Goal: Information Seeking & Learning: Learn about a topic

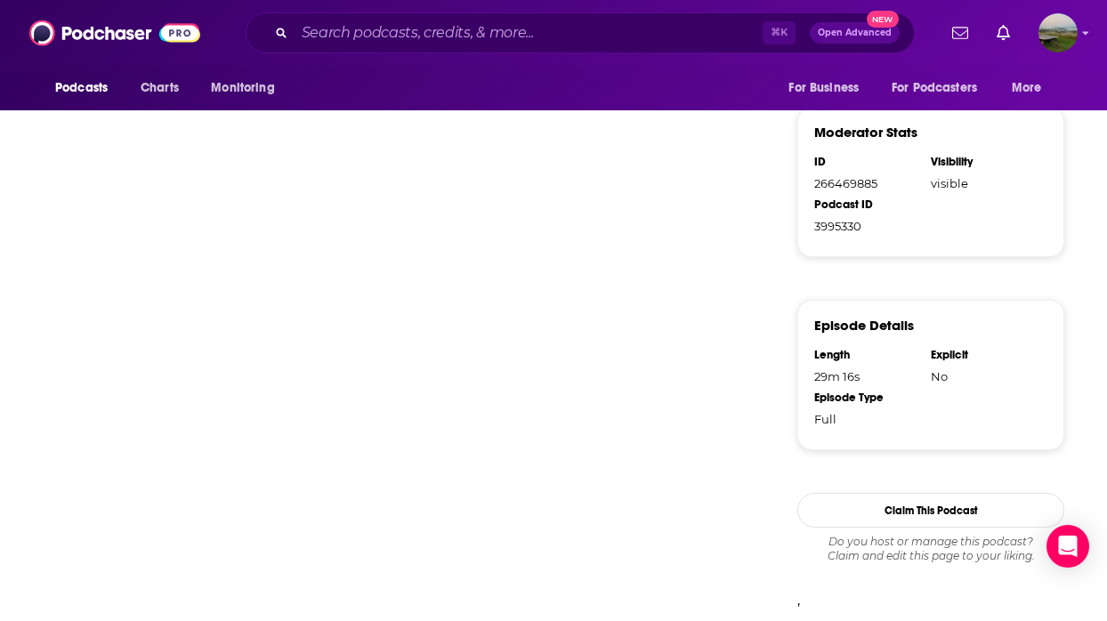
scroll to position [1102, 0]
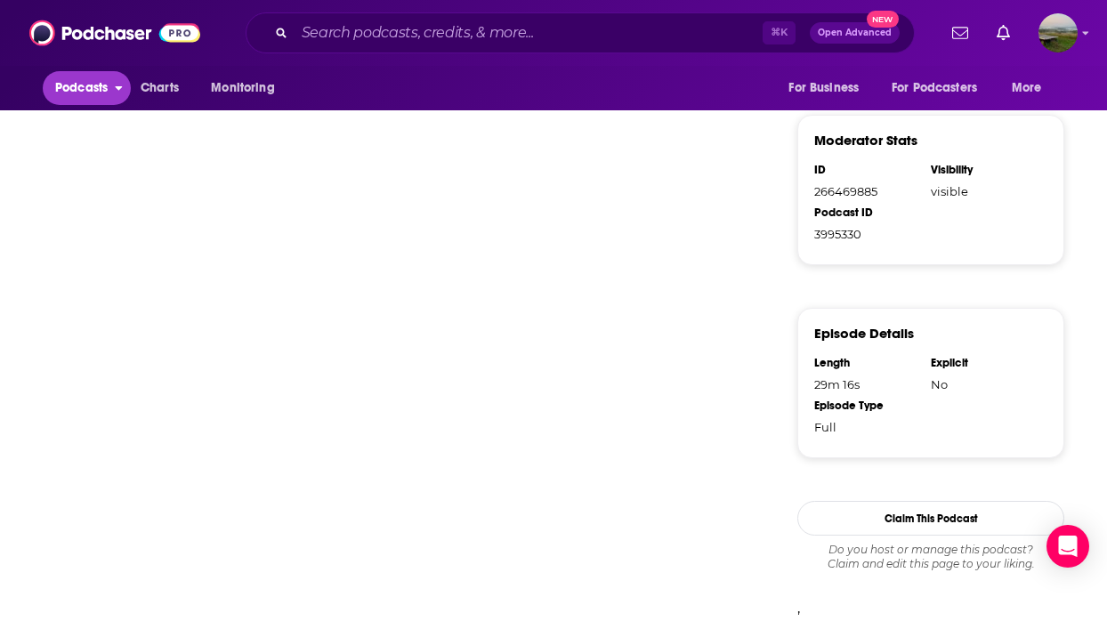
click at [93, 88] on span "Podcasts" at bounding box center [81, 88] width 52 height 25
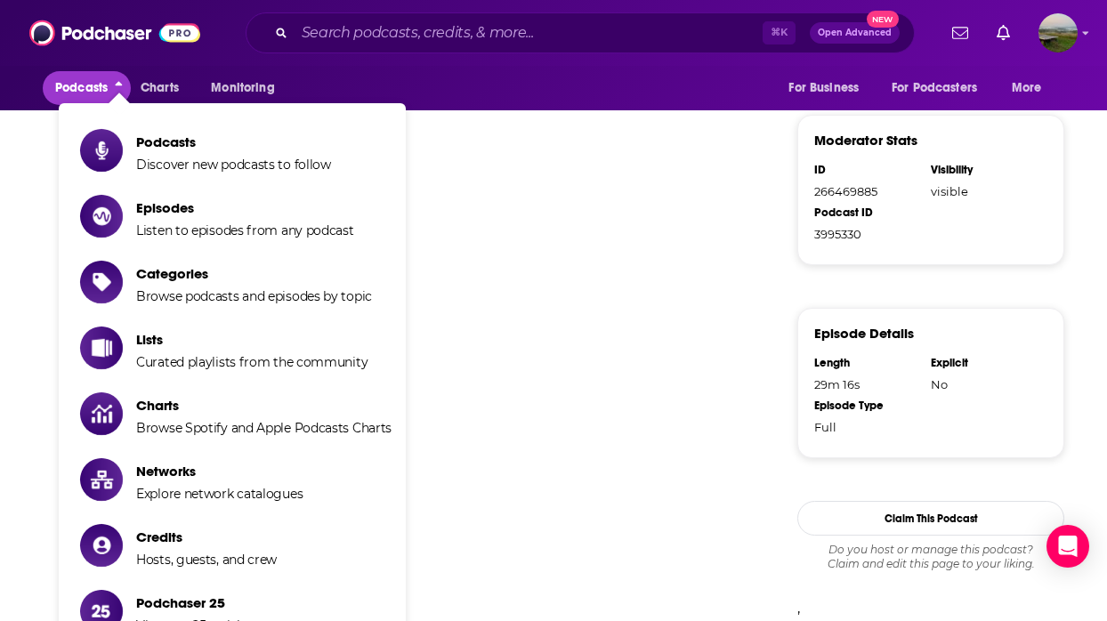
click at [93, 89] on span "Podcasts" at bounding box center [81, 88] width 52 height 25
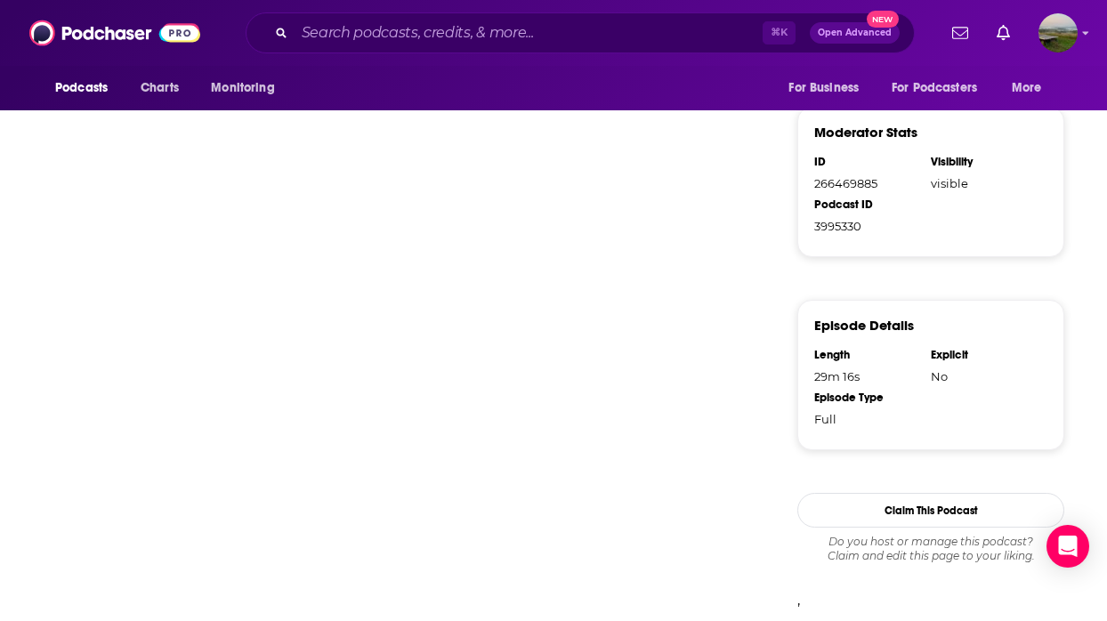
scroll to position [1107, 0]
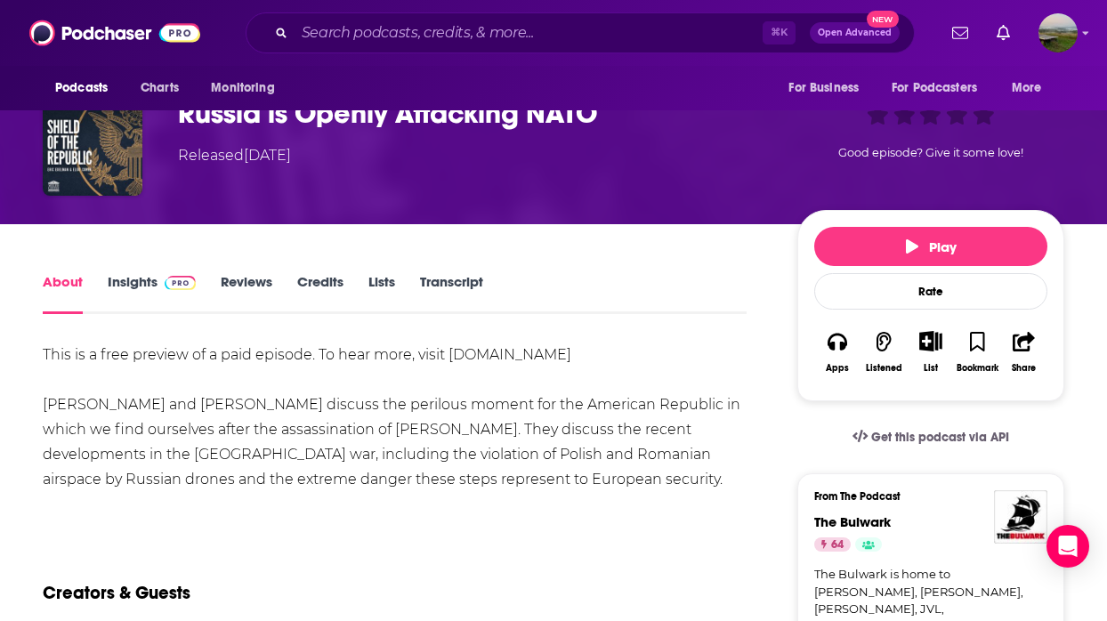
scroll to position [183, 0]
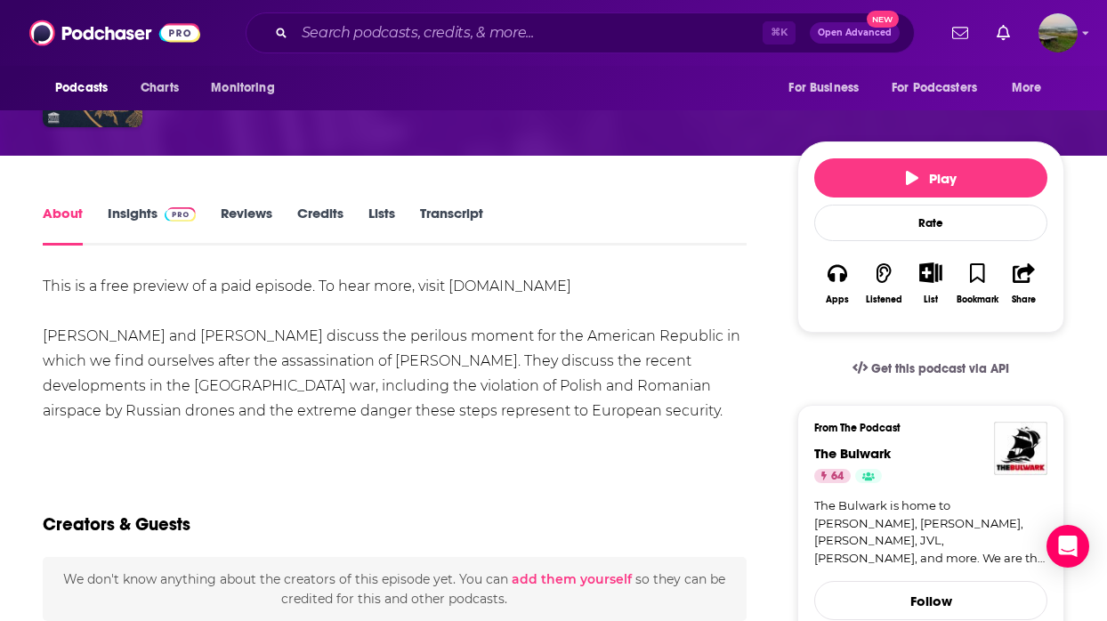
click at [424, 373] on div "This is a free preview of a paid episode. To hear more, visit [DOMAIN_NAME] [PE…" at bounding box center [395, 361] width 704 height 174
click at [320, 215] on link "Credits" at bounding box center [320, 225] width 46 height 41
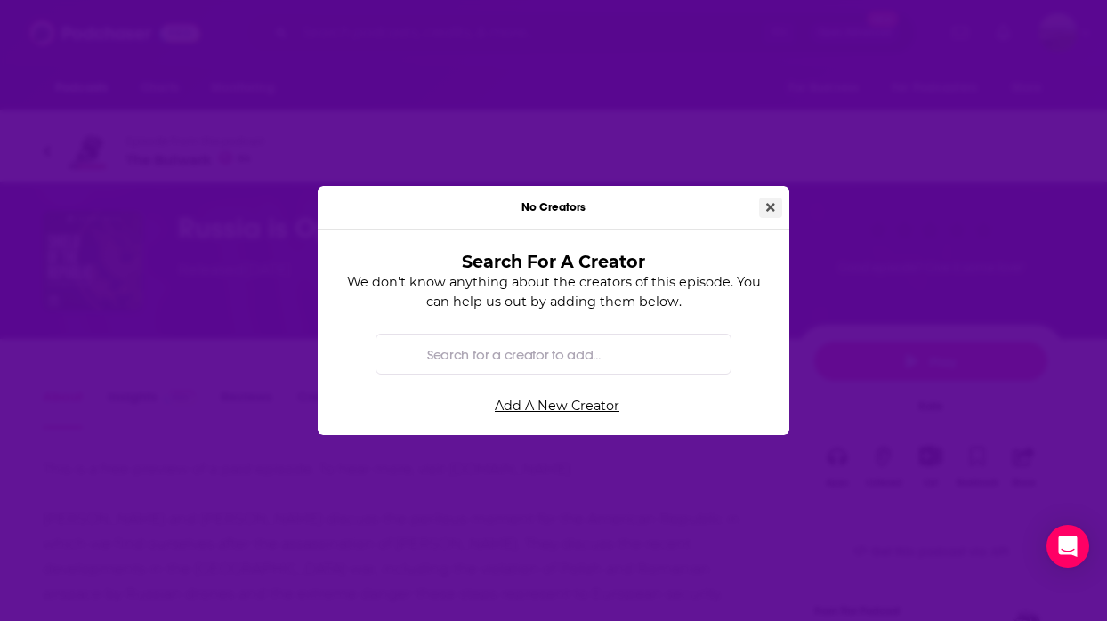
click at [766, 203] on icon "Close" at bounding box center [770, 207] width 9 height 12
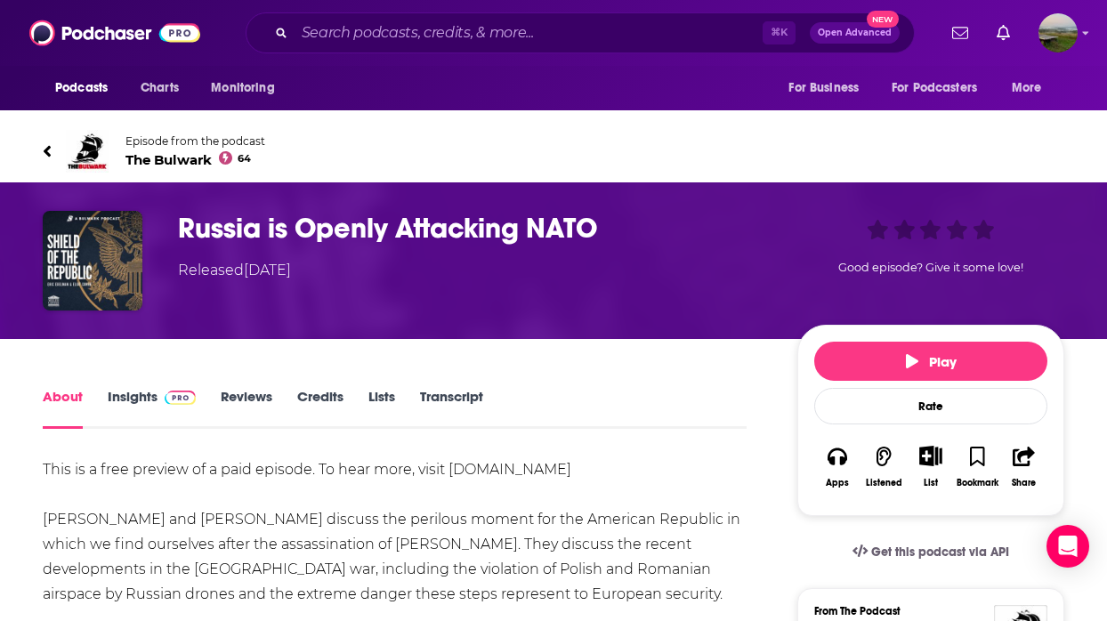
click at [464, 400] on link "Transcript" at bounding box center [451, 408] width 63 height 41
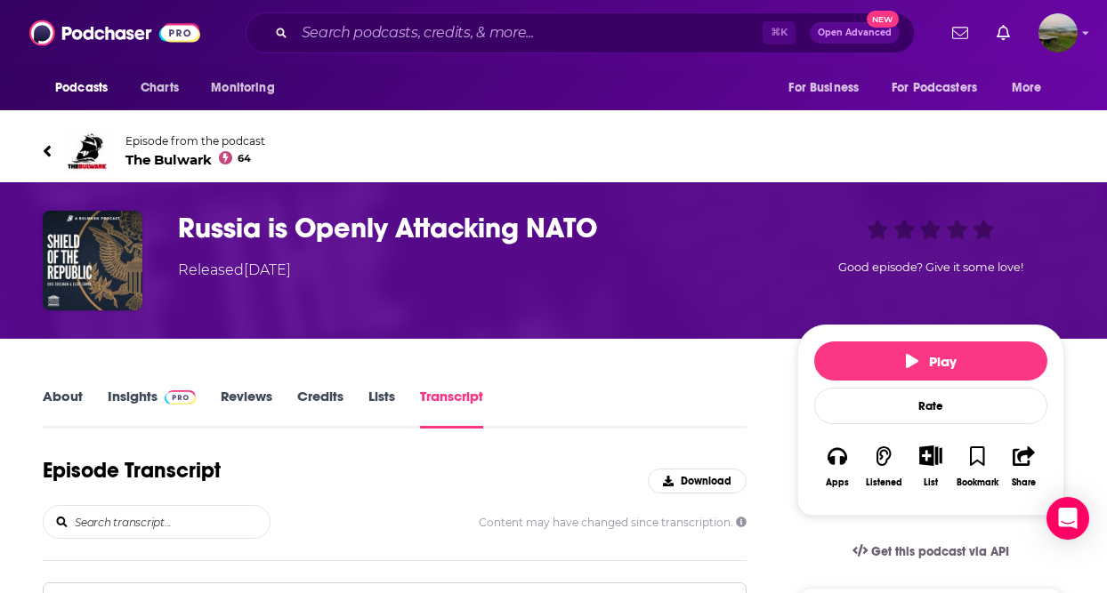
click at [165, 158] on span "The Bulwark 64" at bounding box center [195, 159] width 140 height 17
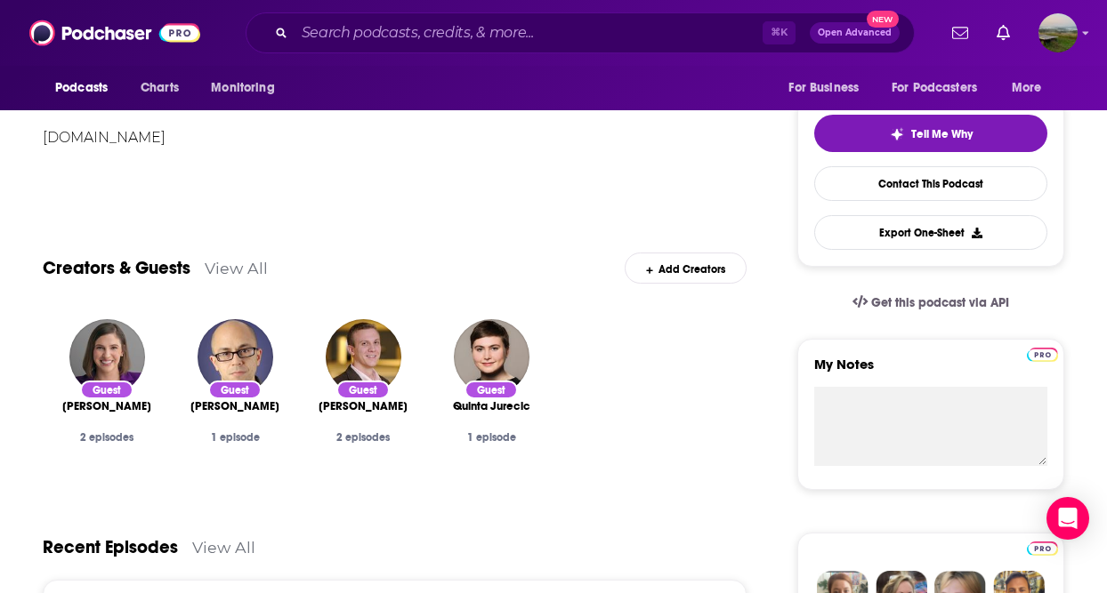
scroll to position [717, 0]
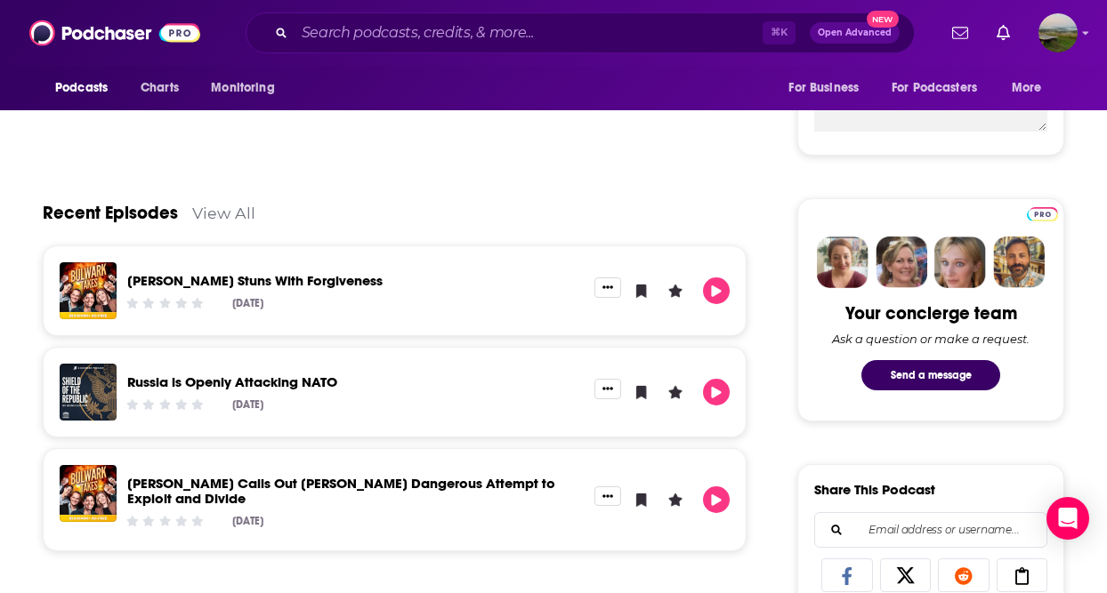
click at [239, 375] on link "Russia is Openly Attacking NATO" at bounding box center [232, 382] width 210 height 17
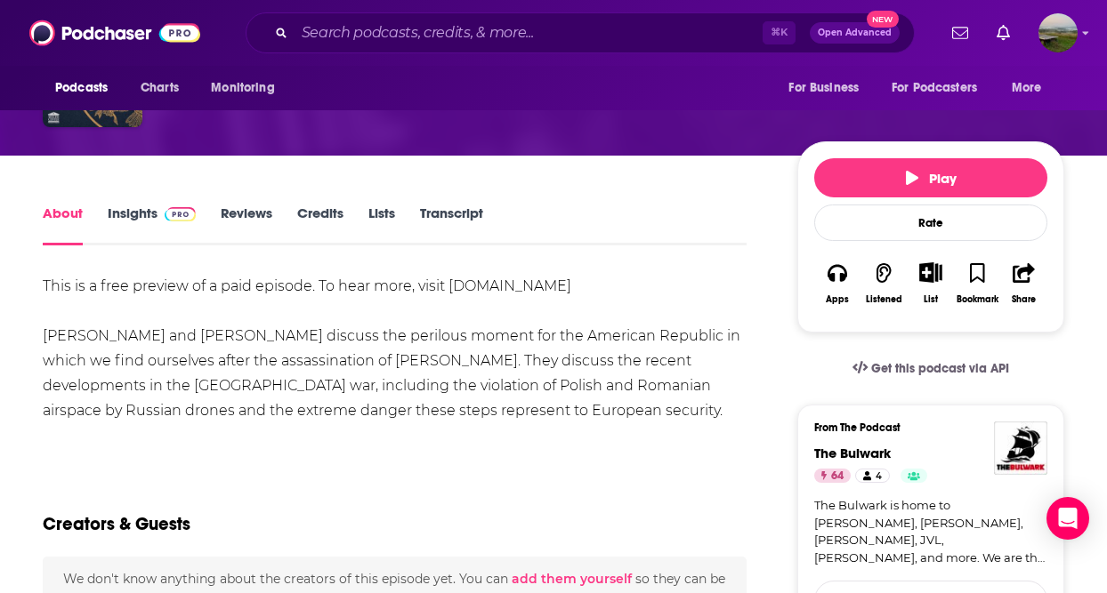
scroll to position [184, 0]
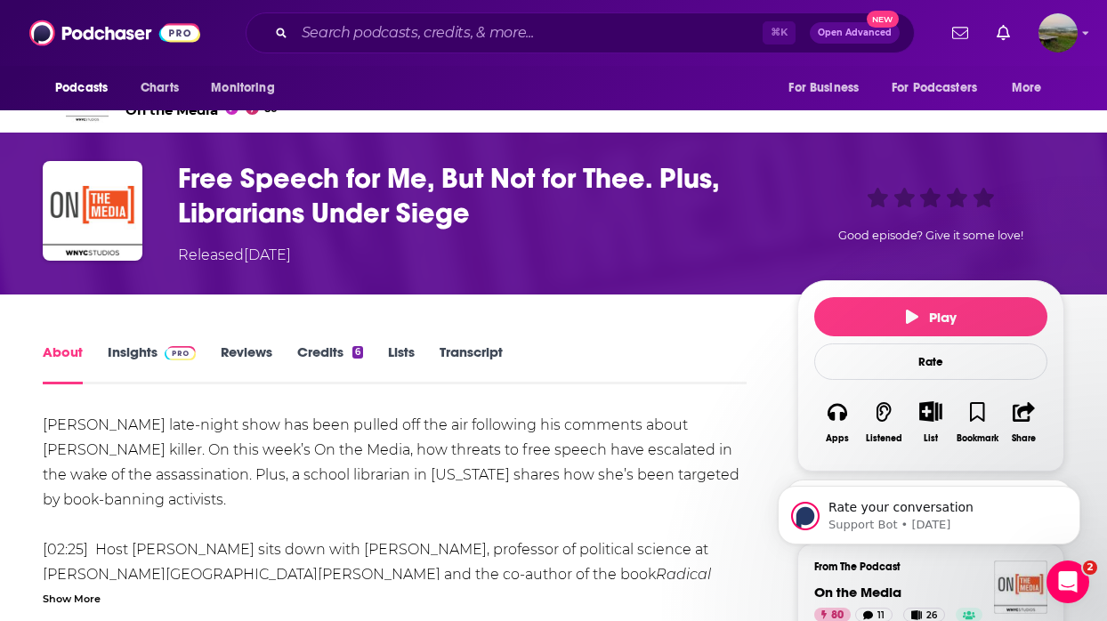
scroll to position [50, 0]
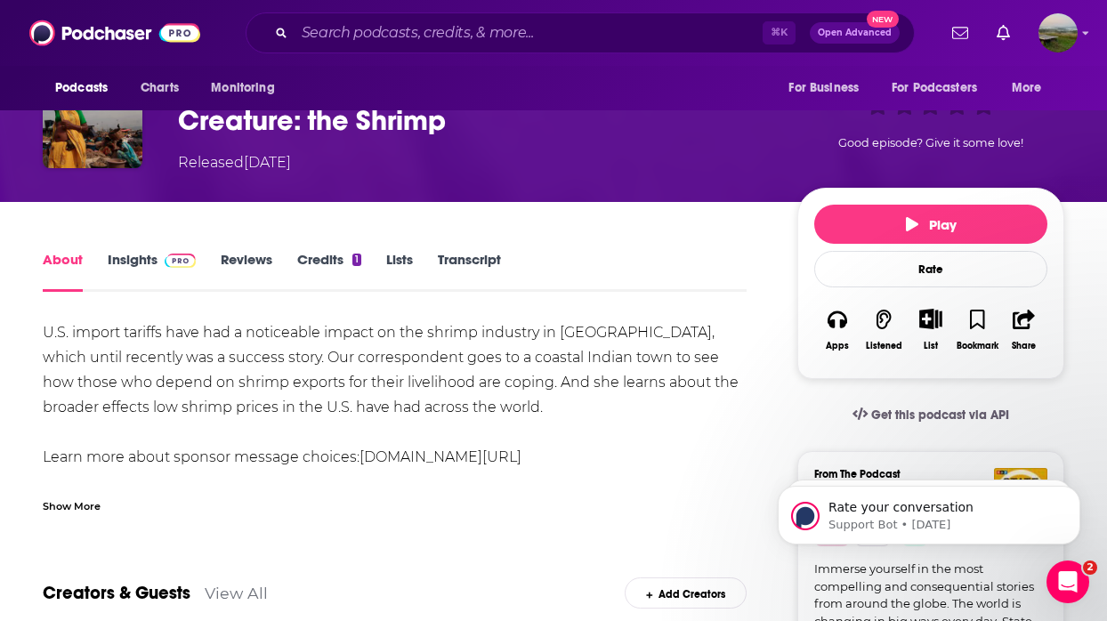
scroll to position [134, 0]
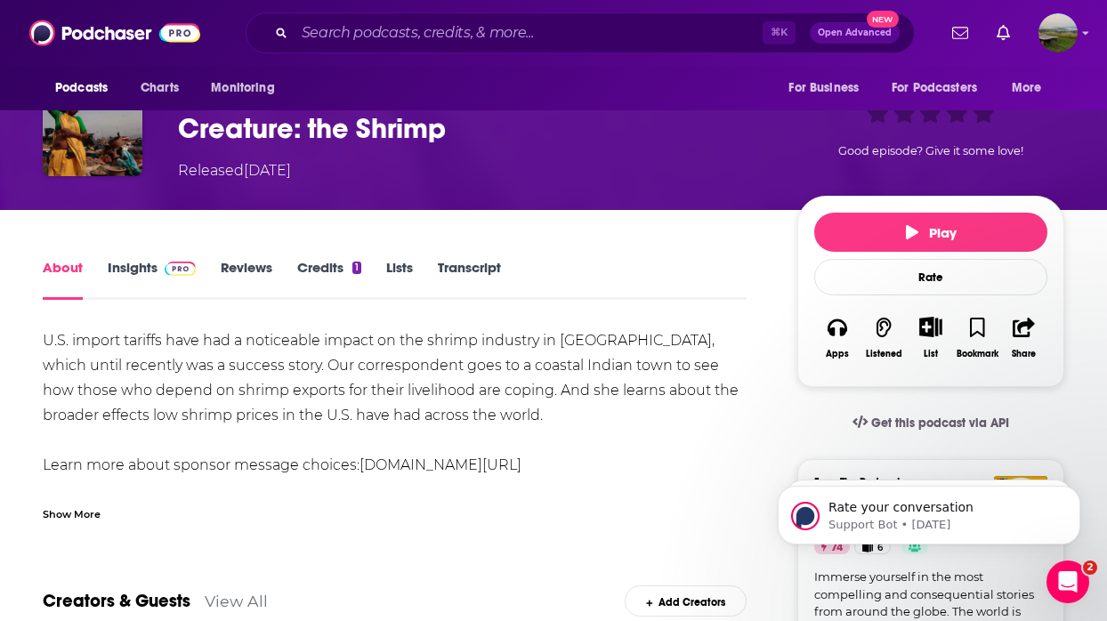
click at [460, 272] on link "Transcript" at bounding box center [469, 279] width 63 height 41
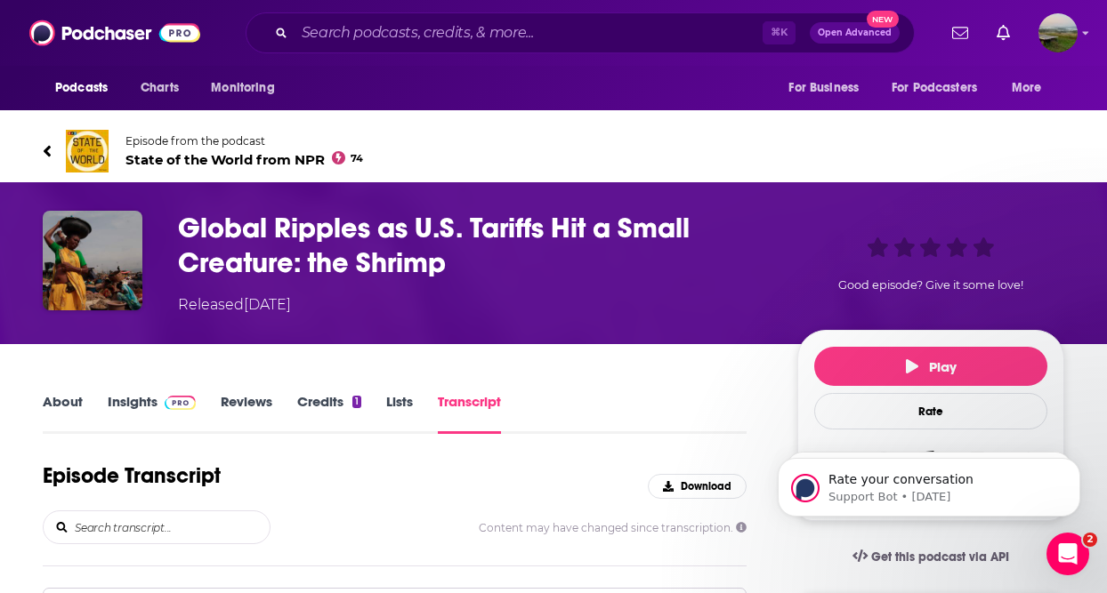
scroll to position [-28, 0]
